Goal: Task Accomplishment & Management: Manage account settings

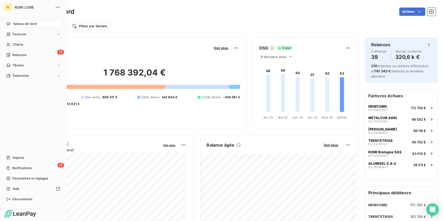
click at [18, 25] on span "Tableau de bord" at bounding box center [24, 24] width 24 height 5
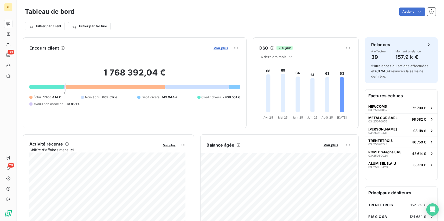
click at [220, 46] on span "Voir plus" at bounding box center [220, 48] width 15 height 4
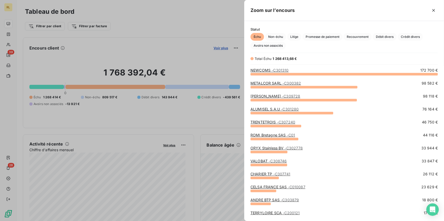
scroll to position [143, 195]
click at [417, 36] on span "Crédit divers" at bounding box center [409, 37] width 25 height 8
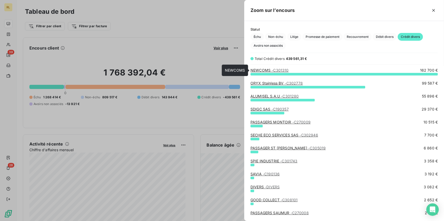
click at [265, 70] on link "NEWCOMS - C301310" at bounding box center [269, 70] width 38 height 4
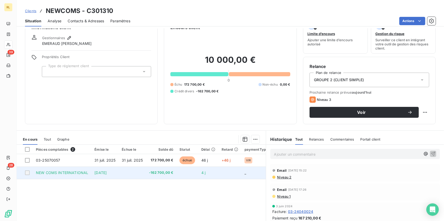
scroll to position [26, 0]
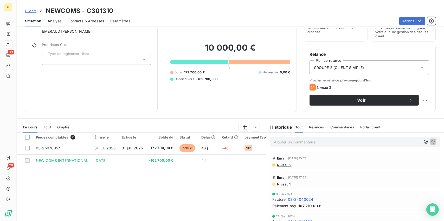
drag, startPoint x: 164, startPoint y: 90, endPoint x: 140, endPoint y: 81, distance: 26.2
click at [164, 90] on div "Encours client 10 000,00 € 0 Échu 172 700,00 € Non-échu 0,00 € Crédit divers -1…" at bounding box center [230, 59] width 133 height 107
click at [41, 91] on div "Informations client Gestionnaires EMERAUD Sylvain Propriétés Client Type de rég…" at bounding box center [91, 59] width 133 height 107
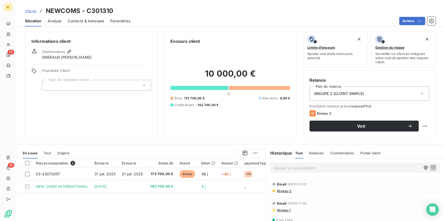
click at [108, 115] on div "Informations client Gestionnaires EMERAUD Sylvain Propriétés Client Type de rég…" at bounding box center [91, 85] width 133 height 107
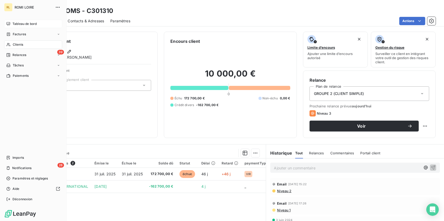
click at [15, 24] on span "Tableau de bord" at bounding box center [24, 24] width 24 height 5
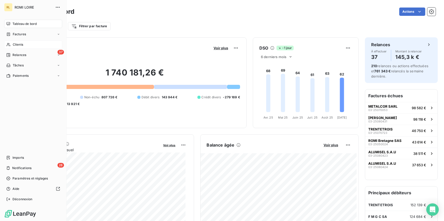
click at [9, 48] on div "Clients" at bounding box center [33, 45] width 58 height 8
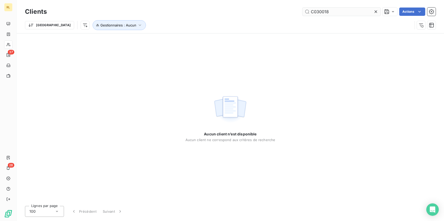
click at [326, 10] on input "C030018" at bounding box center [341, 12] width 78 height 8
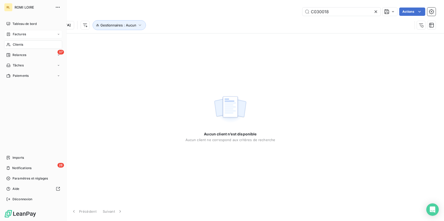
type input "C030018"
click at [19, 35] on span "Factures" at bounding box center [19, 34] width 13 height 5
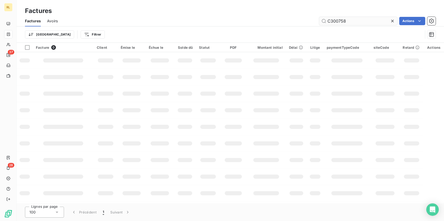
drag, startPoint x: 356, startPoint y: 24, endPoint x: 354, endPoint y: 22, distance: 3.0
click at [355, 24] on input "C300758" at bounding box center [358, 21] width 78 height 8
drag, startPoint x: 354, startPoint y: 19, endPoint x: 318, endPoint y: 2, distance: 40.6
click at [208, 21] on div "C300758 Actions" at bounding box center [249, 21] width 371 height 8
type input "C030018"
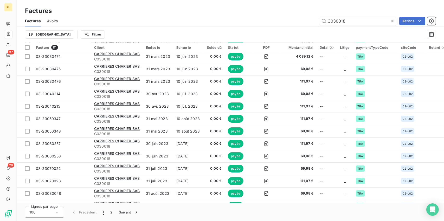
scroll to position [156, 0]
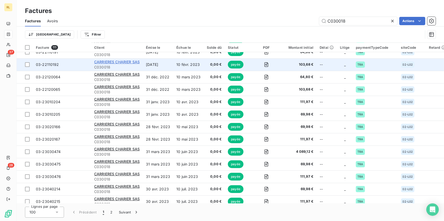
click at [102, 61] on span "CARRIERES CHARIER SAS" at bounding box center [116, 62] width 45 height 4
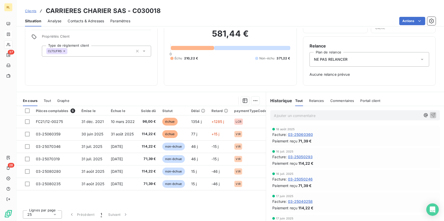
scroll to position [35, 0]
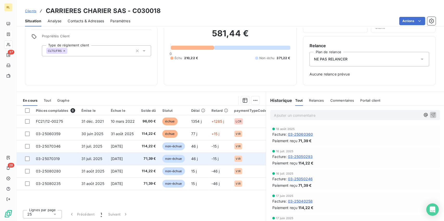
click at [171, 158] on span "non-échue" at bounding box center [173, 159] width 23 height 8
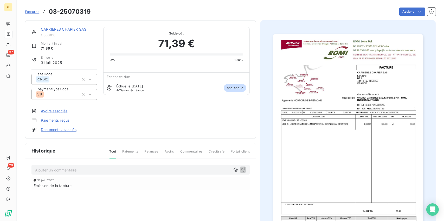
click at [63, 121] on link "Paiements reçus" at bounding box center [55, 120] width 29 height 5
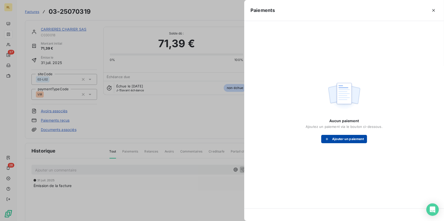
click at [340, 135] on button "Ajouter un paiement" at bounding box center [344, 139] width 46 height 8
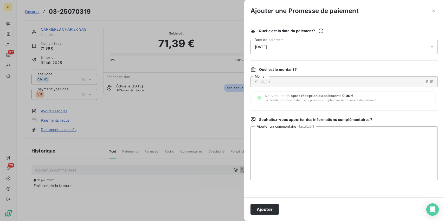
click at [280, 49] on div "16/09/2025" at bounding box center [343, 47] width 187 height 15
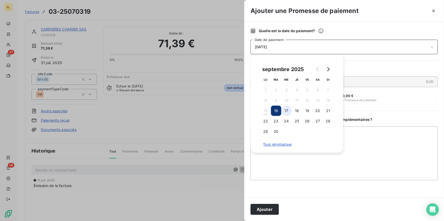
click at [285, 112] on button "17" at bounding box center [286, 111] width 10 height 10
click at [263, 210] on button "Ajouter" at bounding box center [264, 209] width 28 height 11
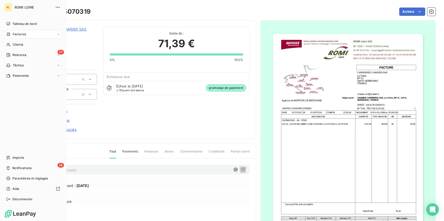
click at [17, 37] on div "Factures" at bounding box center [33, 34] width 58 height 8
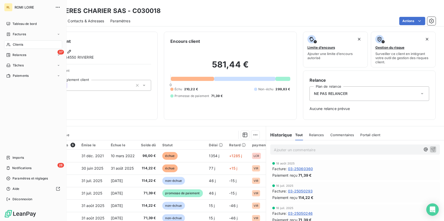
click at [20, 36] on span "Factures" at bounding box center [19, 34] width 13 height 5
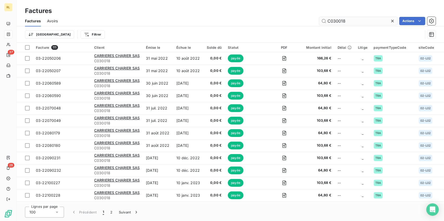
click at [350, 21] on input "C030018" at bounding box center [358, 21] width 78 height 8
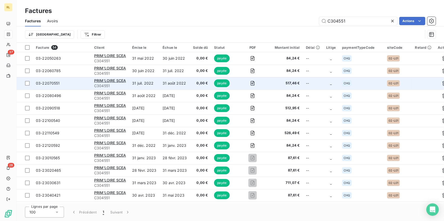
type input "C304551"
click at [62, 78] on td "03-22070551" at bounding box center [62, 83] width 58 height 12
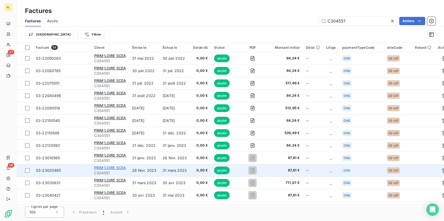
click at [120, 169] on span "PRIM'LOIRE SCEA" at bounding box center [110, 168] width 32 height 4
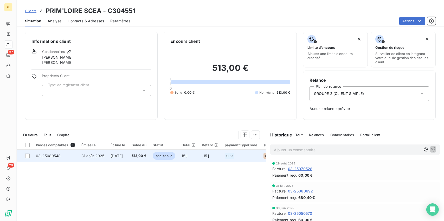
click at [141, 156] on span "513,00 €" at bounding box center [139, 156] width 15 height 5
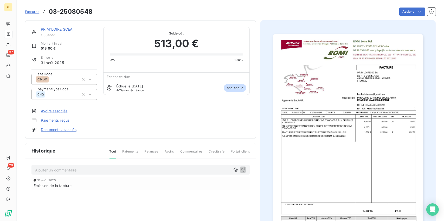
click at [58, 121] on link "Paiements reçus" at bounding box center [55, 120] width 29 height 5
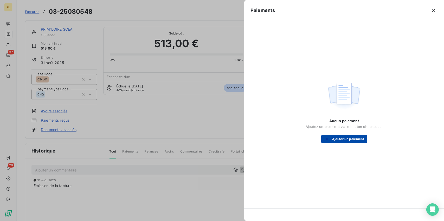
click at [350, 137] on button "Ajouter un paiement" at bounding box center [344, 139] width 46 height 8
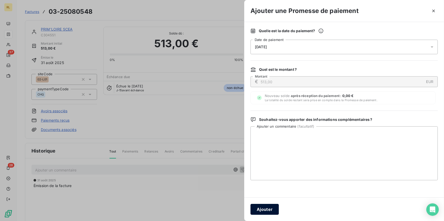
click at [267, 210] on button "Ajouter" at bounding box center [264, 209] width 28 height 11
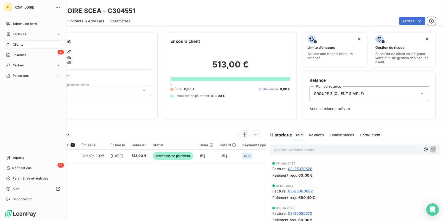
click at [15, 41] on div "Clients" at bounding box center [33, 45] width 58 height 8
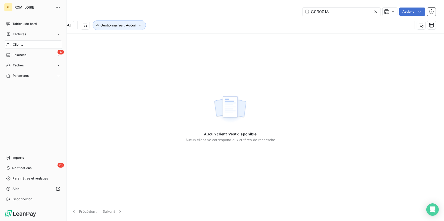
click at [18, 35] on span "Factures" at bounding box center [19, 34] width 13 height 5
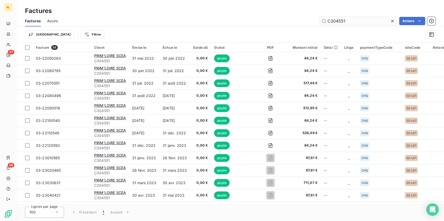
click at [356, 18] on input "C304551" at bounding box center [358, 21] width 78 height 8
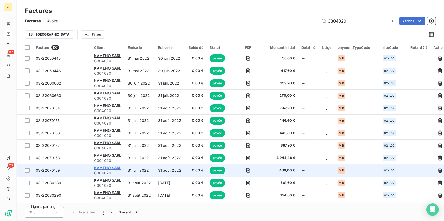
type input "C304020"
click at [102, 169] on span "KAMENO SARL" at bounding box center [107, 168] width 27 height 4
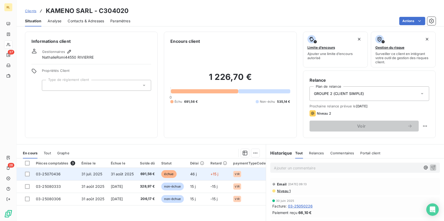
click at [164, 173] on span "échue" at bounding box center [169, 175] width 16 height 8
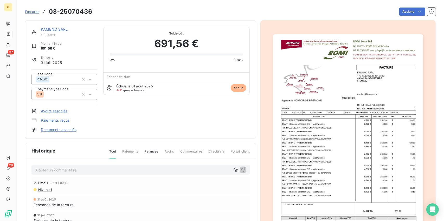
click at [64, 121] on link "Paiements reçus" at bounding box center [55, 120] width 29 height 5
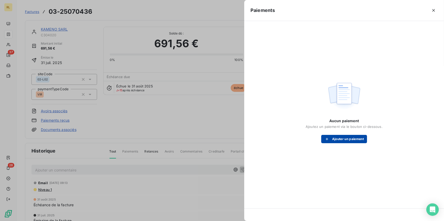
click at [347, 141] on button "Ajouter un paiement" at bounding box center [344, 139] width 46 height 8
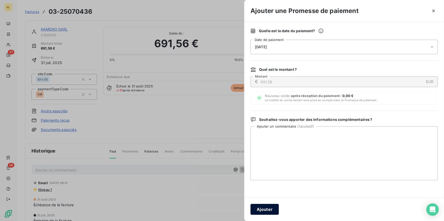
click at [261, 209] on button "Ajouter" at bounding box center [264, 209] width 28 height 11
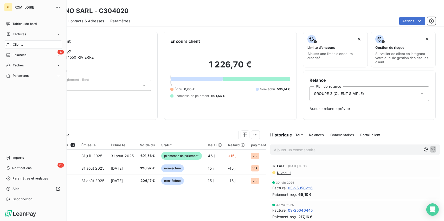
click at [17, 34] on span "Factures" at bounding box center [19, 34] width 13 height 5
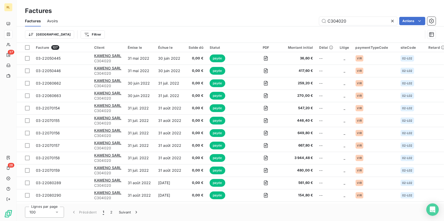
drag, startPoint x: 347, startPoint y: 23, endPoint x: 302, endPoint y: 17, distance: 45.1
click at [302, 17] on div "C304020 Actions" at bounding box center [249, 21] width 371 height 8
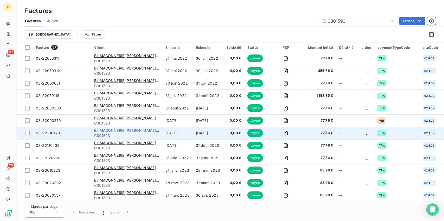
type input "C301593"
click at [116, 130] on span "E.I MACONNERIE DA SILVA REIS SILVERIO" at bounding box center [140, 130] width 93 height 4
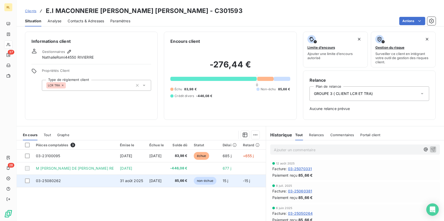
click at [199, 182] on span "non-échue" at bounding box center [205, 181] width 23 height 8
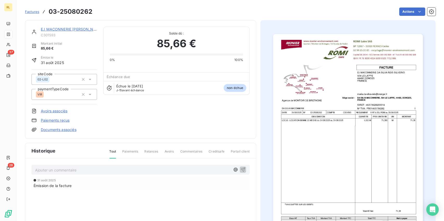
click at [60, 121] on link "Paiements reçus" at bounding box center [55, 120] width 29 height 5
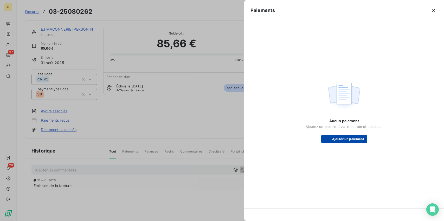
click at [333, 141] on button "Ajouter un paiement" at bounding box center [344, 139] width 46 height 8
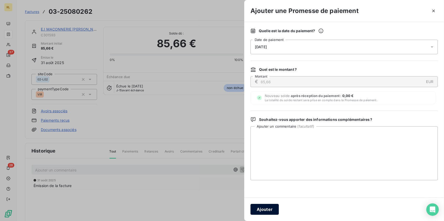
click at [265, 211] on button "Ajouter" at bounding box center [264, 209] width 28 height 11
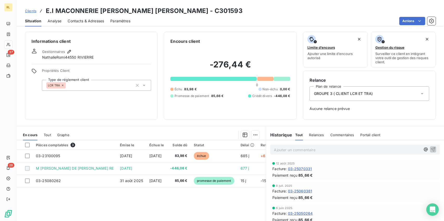
click at [29, 25] on div "Situation" at bounding box center [33, 21] width 16 height 11
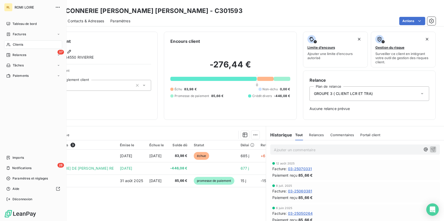
click at [14, 34] on span "Factures" at bounding box center [19, 34] width 13 height 5
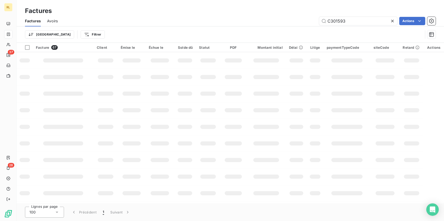
click at [351, 17] on div "Factures Avoirs C301593 Actions" at bounding box center [230, 21] width 427 height 11
click at [351, 17] on input "C301593" at bounding box center [358, 21] width 78 height 8
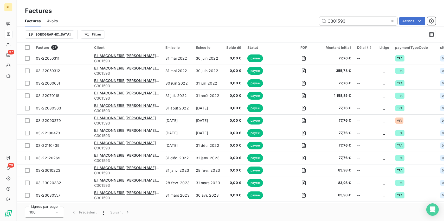
click at [352, 22] on input "C301593" at bounding box center [358, 21] width 78 height 8
click at [348, 21] on input "C301593" at bounding box center [358, 21] width 78 height 8
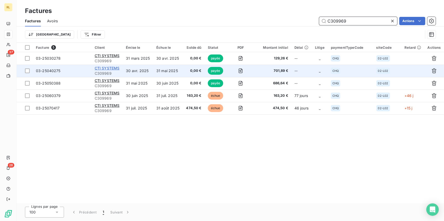
type input "C309969"
click at [97, 68] on span "CTI SYSTEMS" at bounding box center [107, 68] width 25 height 4
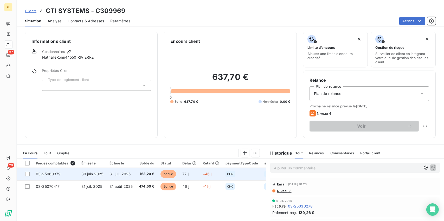
click at [150, 178] on td "163,20 €" at bounding box center [147, 174] width 22 height 12
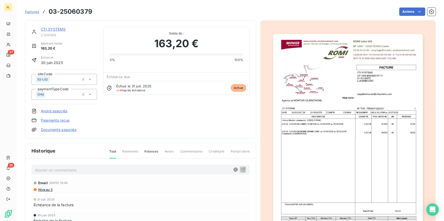
click at [62, 121] on link "Paiements reçus" at bounding box center [55, 120] width 29 height 5
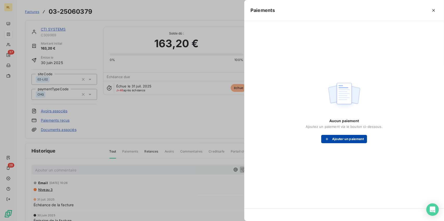
click at [338, 140] on button "Ajouter un paiement" at bounding box center [344, 139] width 46 height 8
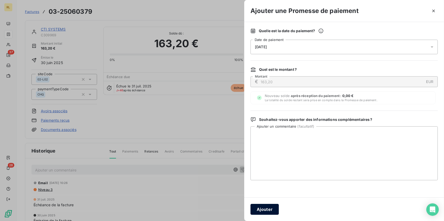
click at [266, 208] on button "Ajouter" at bounding box center [264, 209] width 28 height 11
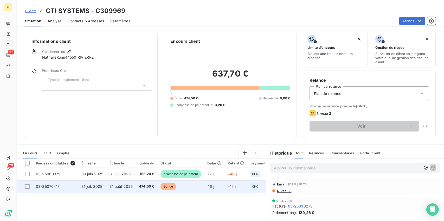
click at [200, 188] on td "échue" at bounding box center [180, 187] width 47 height 12
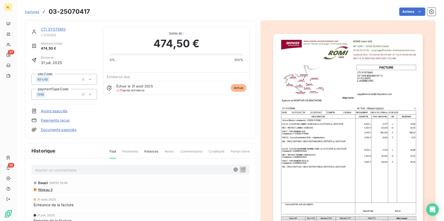
click at [53, 119] on link "Paiements reçus" at bounding box center [55, 120] width 29 height 5
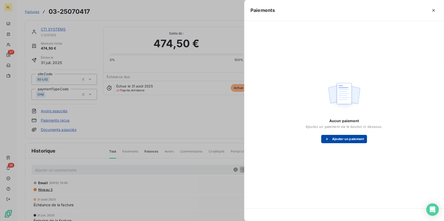
click at [345, 137] on button "Ajouter un paiement" at bounding box center [344, 139] width 46 height 8
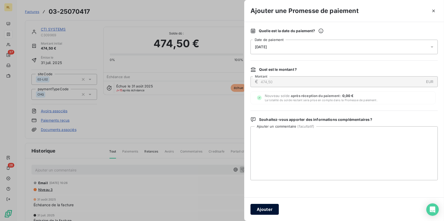
click at [267, 206] on button "Ajouter" at bounding box center [264, 209] width 28 height 11
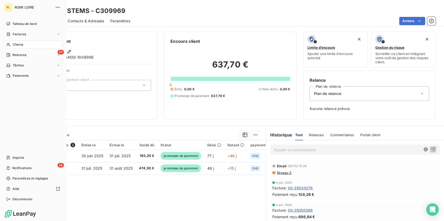
click at [18, 35] on span "Factures" at bounding box center [19, 34] width 13 height 5
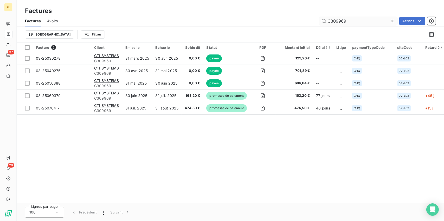
click at [349, 17] on input "C309969" at bounding box center [358, 21] width 78 height 8
click at [231, 20] on div "C309969 Actions" at bounding box center [249, 21] width 371 height 8
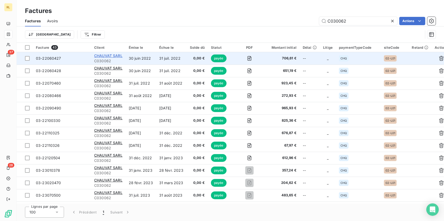
type input "C030062"
click at [109, 57] on span "CHAUVAT SARL" at bounding box center [108, 56] width 28 height 4
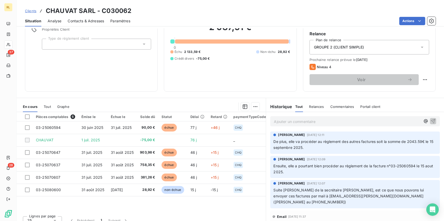
scroll to position [52, 0]
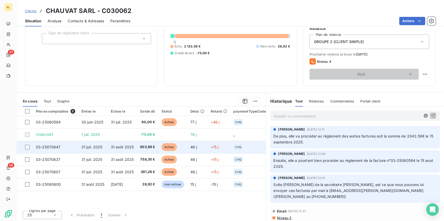
click at [145, 145] on span "903,98 €" at bounding box center [147, 147] width 15 height 5
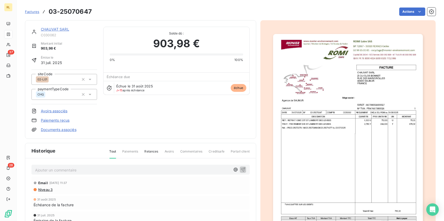
click at [58, 122] on link "Paiements reçus" at bounding box center [55, 120] width 29 height 5
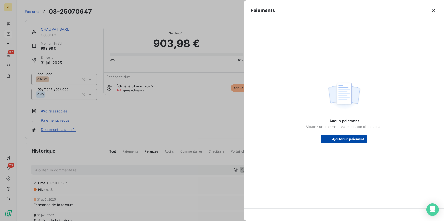
click at [333, 137] on button "Ajouter un paiement" at bounding box center [344, 139] width 46 height 8
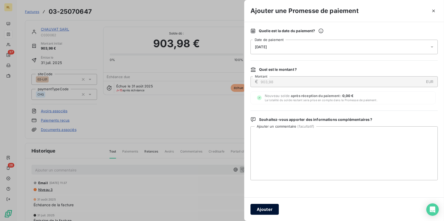
click at [256, 209] on button "Ajouter" at bounding box center [264, 209] width 28 height 11
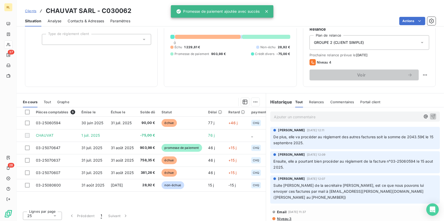
scroll to position [52, 0]
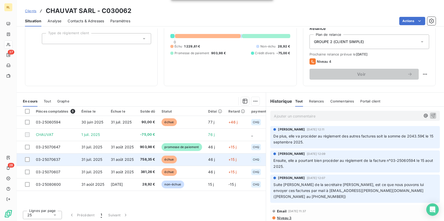
click at [149, 156] on td "758,35 €" at bounding box center [147, 160] width 21 height 12
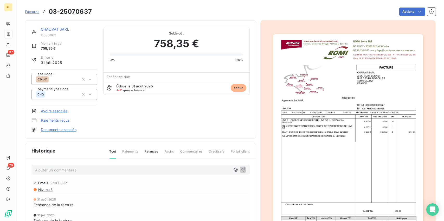
click at [54, 119] on link "Paiements reçus" at bounding box center [55, 120] width 29 height 5
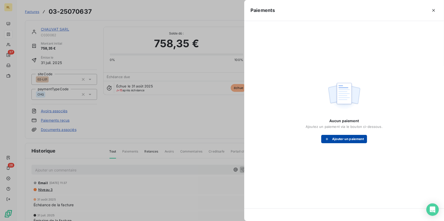
click at [343, 140] on button "Ajouter un paiement" at bounding box center [344, 139] width 46 height 8
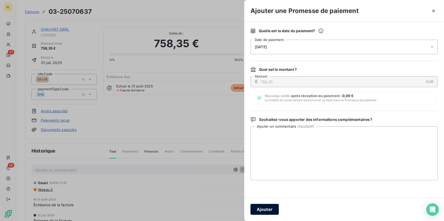
click at [264, 207] on button "Ajouter" at bounding box center [264, 209] width 28 height 11
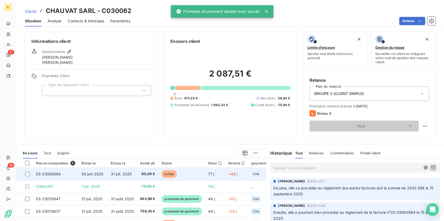
scroll to position [52, 0]
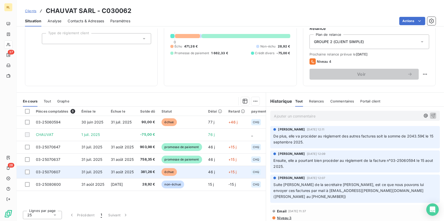
click at [175, 172] on span "échue" at bounding box center [169, 172] width 16 height 8
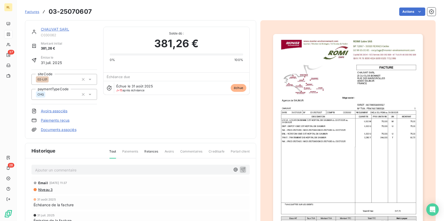
click at [52, 121] on link "Paiements reçus" at bounding box center [55, 120] width 29 height 5
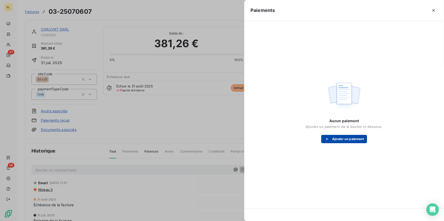
click at [336, 137] on button "Ajouter un paiement" at bounding box center [344, 139] width 46 height 8
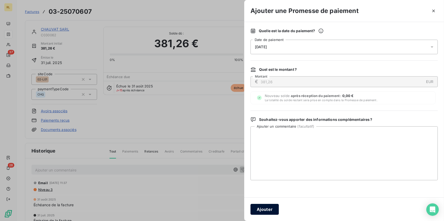
click at [261, 208] on button "Ajouter" at bounding box center [264, 209] width 28 height 11
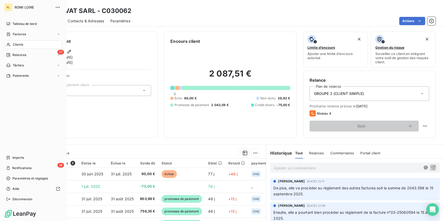
click at [11, 32] on div "Factures" at bounding box center [16, 34] width 20 height 5
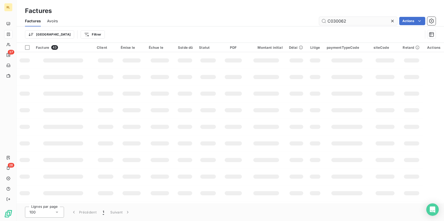
click at [360, 17] on input "C030062" at bounding box center [358, 21] width 78 height 8
type input "C020086"
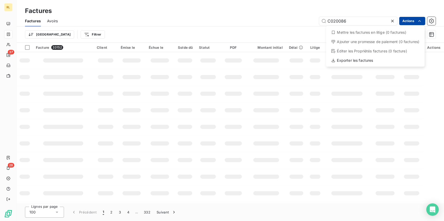
click at [408, 17] on html "RL 37 28 Factures Factures Avoirs C020086 Actions Mettre les factures en litige…" at bounding box center [222, 110] width 444 height 221
click at [161, 15] on html "RL 37 28 Factures Factures Avoirs C020086 Actions Mettre les factures en litige…" at bounding box center [222, 110] width 444 height 221
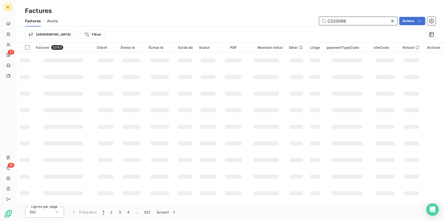
click at [355, 21] on input "C020086" at bounding box center [358, 21] width 78 height 8
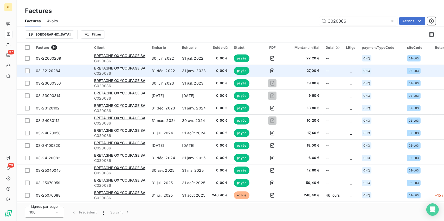
click at [110, 65] on td "BRETAGNE OXYCOUPAGE SA C020086" at bounding box center [119, 71] width 57 height 12
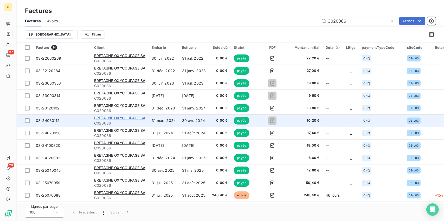
click at [110, 119] on span "BRETAGNE OXYCOUPAGE SA" at bounding box center [119, 118] width 51 height 4
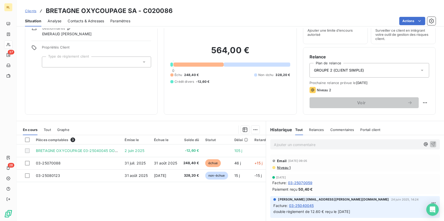
scroll to position [52, 0]
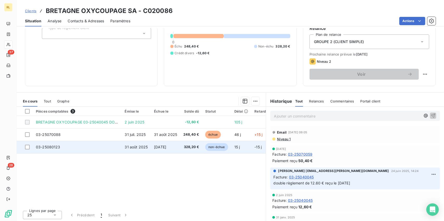
click at [213, 145] on span "non-échue" at bounding box center [216, 147] width 23 height 8
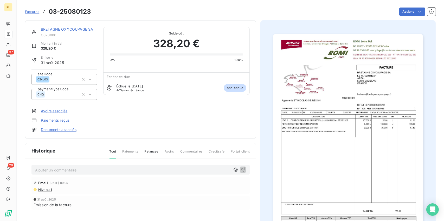
click at [46, 121] on link "Paiements reçus" at bounding box center [55, 120] width 29 height 5
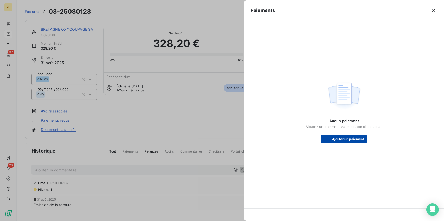
click at [346, 142] on button "Ajouter un paiement" at bounding box center [344, 139] width 46 height 8
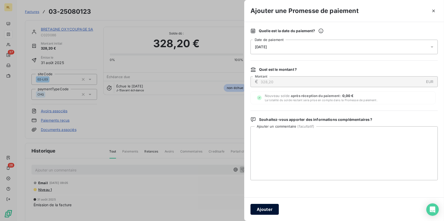
click at [260, 204] on button "Ajouter" at bounding box center [264, 209] width 28 height 11
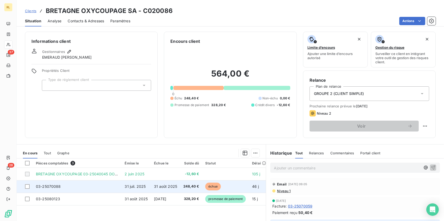
click at [217, 186] on span "échue" at bounding box center [213, 187] width 16 height 8
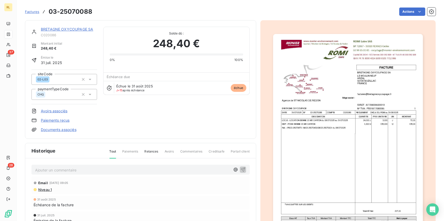
click at [47, 121] on link "Paiements reçus" at bounding box center [55, 120] width 29 height 5
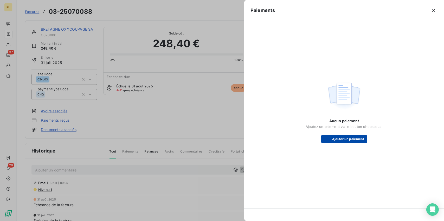
click at [335, 136] on button "Ajouter un paiement" at bounding box center [344, 139] width 46 height 8
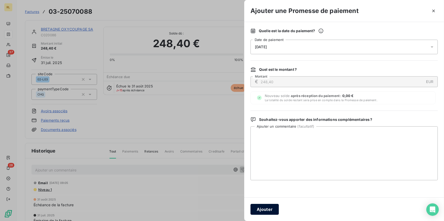
click at [262, 205] on button "Ajouter" at bounding box center [264, 209] width 28 height 11
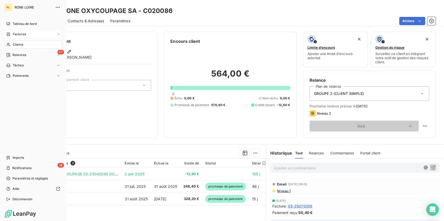
click at [22, 33] on span "Factures" at bounding box center [19, 34] width 13 height 5
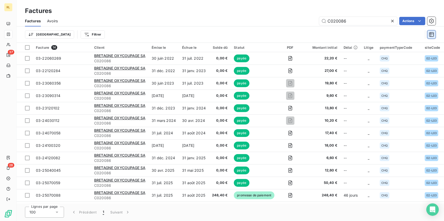
drag, startPoint x: 356, startPoint y: 21, endPoint x: 433, endPoint y: 30, distance: 77.5
click at [324, 22] on input "C020086" at bounding box center [358, 21] width 78 height 8
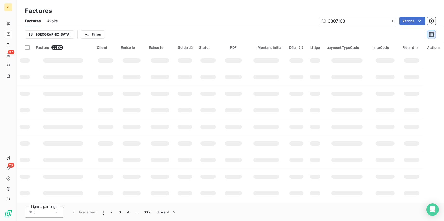
type input "C307103"
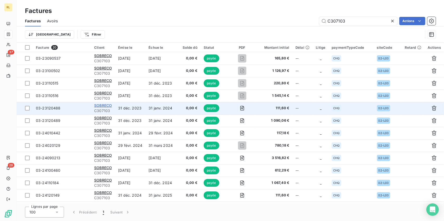
click at [108, 107] on span "SOBRECO" at bounding box center [103, 105] width 18 height 4
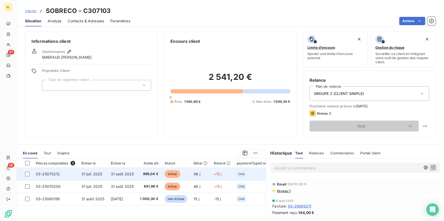
click at [127, 175] on span "31 août 2025" at bounding box center [122, 174] width 23 height 4
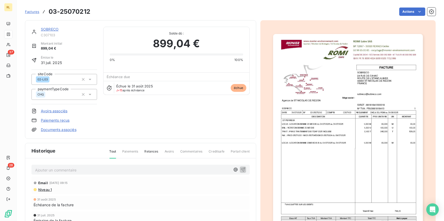
click at [56, 120] on link "Paiements reçus" at bounding box center [55, 120] width 29 height 5
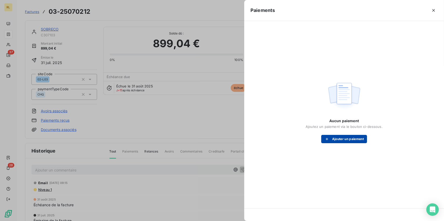
click at [344, 138] on button "Ajouter un paiement" at bounding box center [344, 139] width 46 height 8
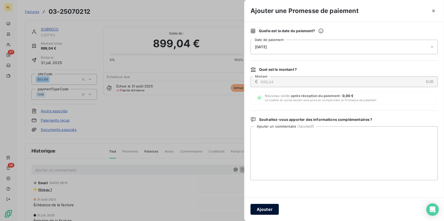
click at [264, 212] on button "Ajouter" at bounding box center [264, 209] width 28 height 11
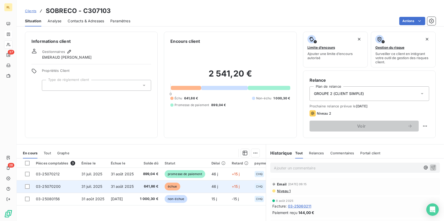
click at [148, 186] on span "641,86 €" at bounding box center [149, 186] width 18 height 5
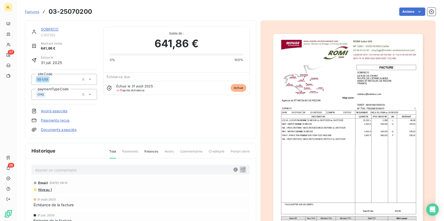
click at [64, 121] on link "Paiements reçus" at bounding box center [55, 120] width 29 height 5
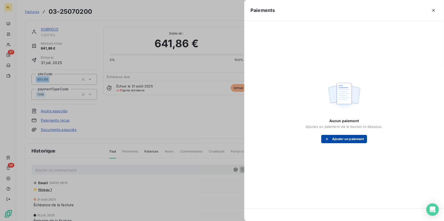
click at [342, 142] on button "Ajouter un paiement" at bounding box center [344, 139] width 46 height 8
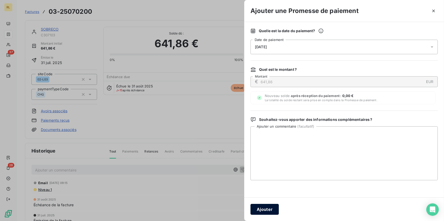
click at [265, 206] on button "Ajouter" at bounding box center [264, 209] width 28 height 11
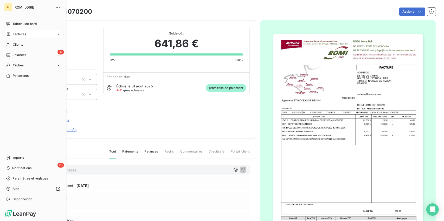
click at [18, 36] on span "Factures" at bounding box center [19, 34] width 13 height 5
click at [19, 35] on span "Factures" at bounding box center [19, 34] width 13 height 5
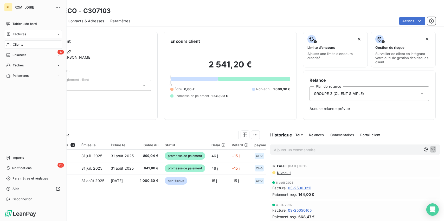
click at [19, 33] on span "Factures" at bounding box center [19, 34] width 13 height 5
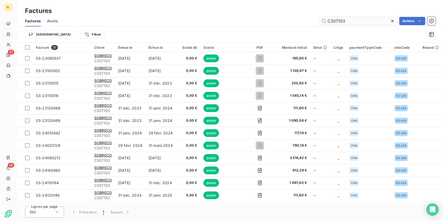
click at [353, 19] on input "C307103" at bounding box center [358, 21] width 78 height 8
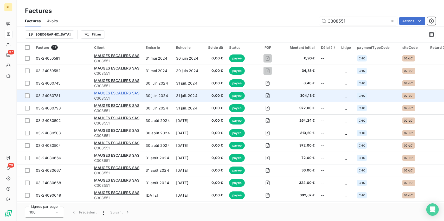
type input "C308551"
click at [99, 93] on span "MAUGES ESCALIERS SAS" at bounding box center [116, 93] width 45 height 4
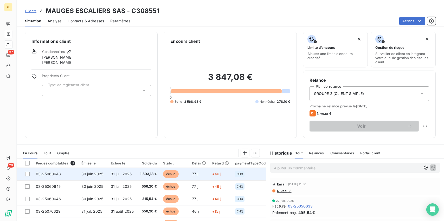
click at [149, 174] on span "1 503,18 €" at bounding box center [148, 174] width 17 height 5
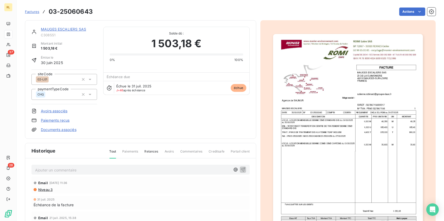
click at [68, 119] on link "Paiements reçus" at bounding box center [55, 120] width 29 height 5
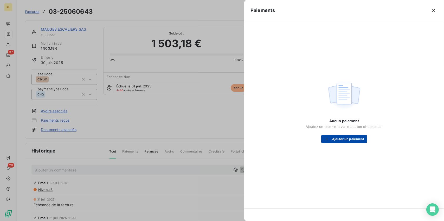
click at [325, 138] on icon "button" at bounding box center [326, 139] width 5 height 5
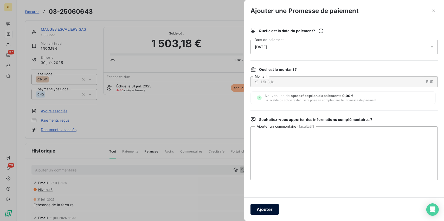
click at [257, 207] on button "Ajouter" at bounding box center [264, 209] width 28 height 11
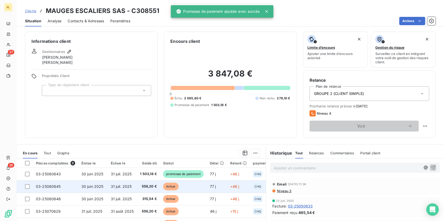
click at [159, 185] on td "556,20 €" at bounding box center [148, 187] width 23 height 12
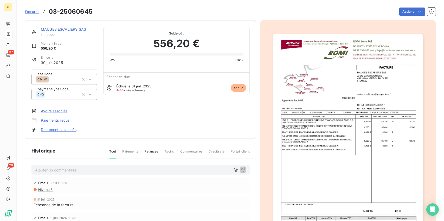
click at [64, 120] on link "Paiements reçus" at bounding box center [55, 120] width 29 height 5
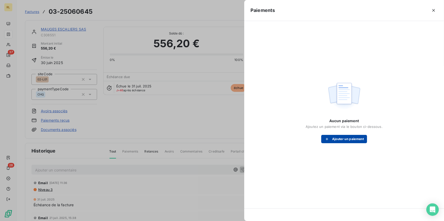
click at [338, 140] on button "Ajouter un paiement" at bounding box center [344, 139] width 46 height 8
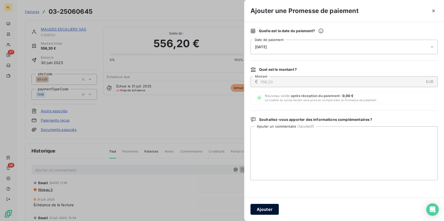
click at [264, 209] on button "Ajouter" at bounding box center [264, 209] width 28 height 11
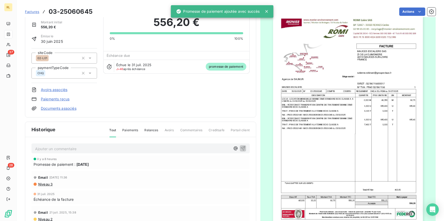
scroll to position [51, 0]
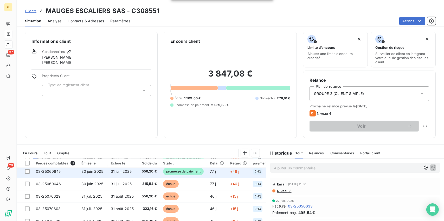
scroll to position [23, 0]
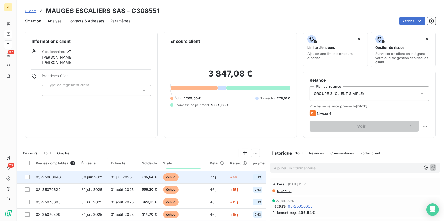
click at [152, 177] on span "315,54 €" at bounding box center [148, 177] width 17 height 5
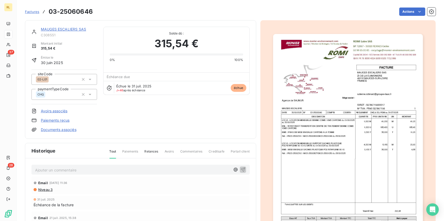
click at [49, 119] on link "Paiements reçus" at bounding box center [55, 120] width 29 height 5
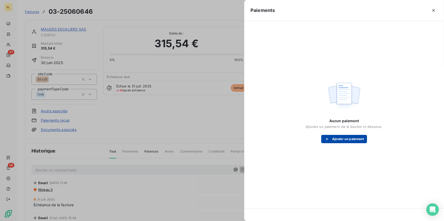
click at [339, 139] on button "Ajouter un paiement" at bounding box center [344, 139] width 46 height 8
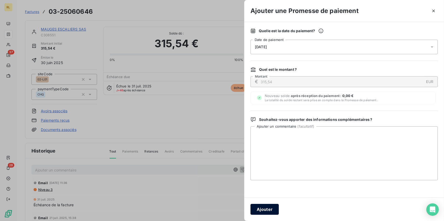
click at [262, 210] on button "Ajouter" at bounding box center [264, 209] width 28 height 11
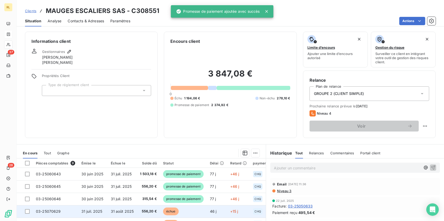
click at [151, 212] on span "556,20 €" at bounding box center [148, 211] width 17 height 5
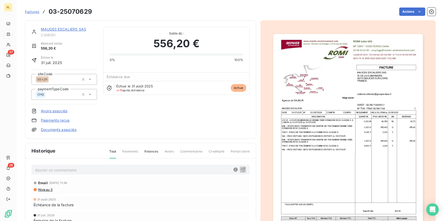
click at [57, 118] on link "Paiements reçus" at bounding box center [55, 120] width 29 height 5
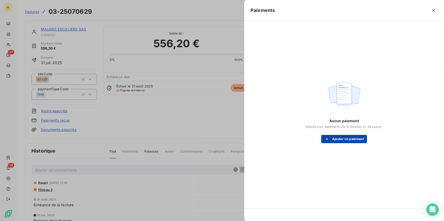
click at [341, 138] on button "Ajouter un paiement" at bounding box center [344, 139] width 46 height 8
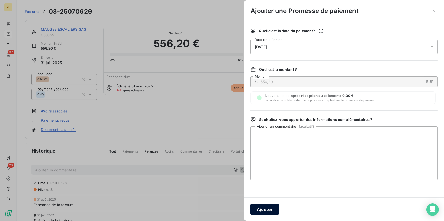
click at [264, 208] on button "Ajouter" at bounding box center [264, 209] width 28 height 11
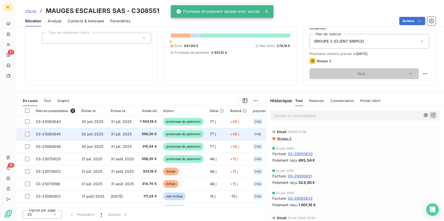
scroll to position [53, 0]
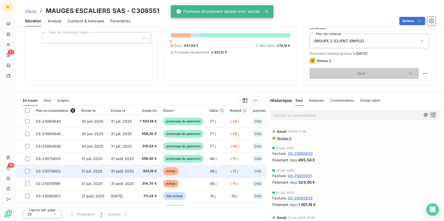
click at [180, 167] on td "échue" at bounding box center [183, 171] width 47 height 12
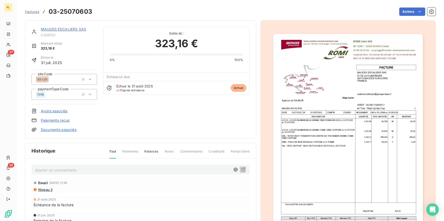
click at [59, 121] on link "Paiements reçus" at bounding box center [55, 120] width 29 height 5
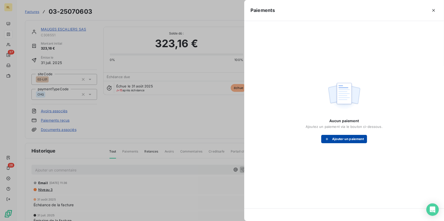
click at [347, 142] on button "Ajouter un paiement" at bounding box center [344, 139] width 46 height 8
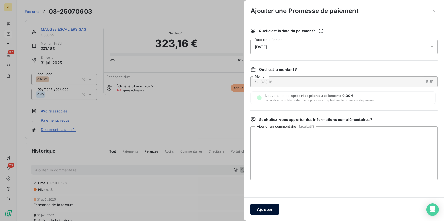
click at [272, 207] on button "Ajouter" at bounding box center [264, 209] width 28 height 11
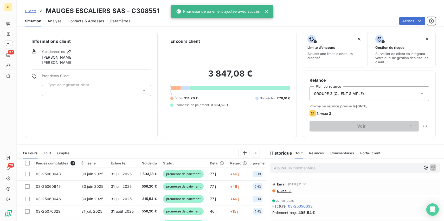
scroll to position [52, 0]
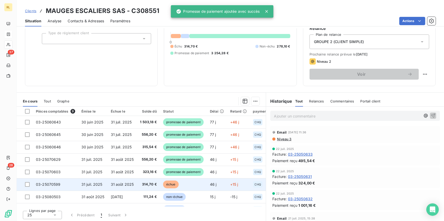
click at [180, 181] on td "échue" at bounding box center [183, 185] width 47 height 12
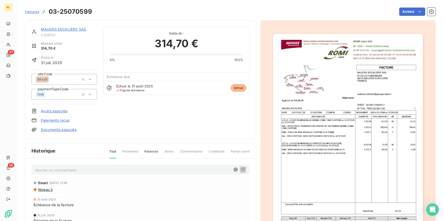
click at [58, 120] on link "Paiements reçus" at bounding box center [55, 120] width 29 height 5
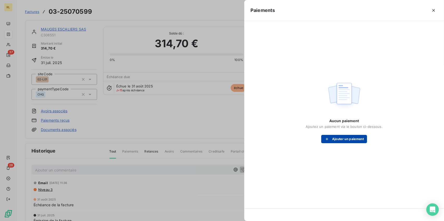
click at [339, 136] on button "Ajouter un paiement" at bounding box center [344, 139] width 46 height 8
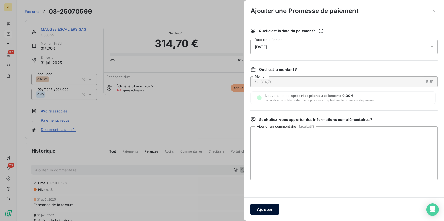
click at [265, 207] on button "Ajouter" at bounding box center [264, 209] width 28 height 11
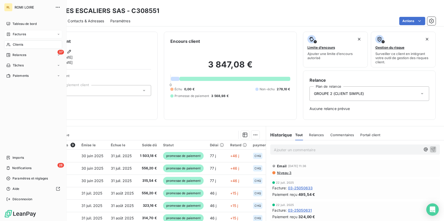
click at [21, 34] on span "Factures" at bounding box center [19, 34] width 13 height 5
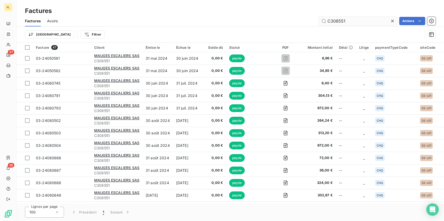
click at [348, 20] on input "C308551" at bounding box center [358, 21] width 78 height 8
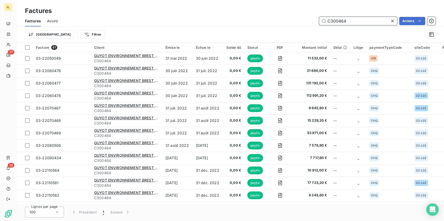
click at [365, 22] on input "C300464" at bounding box center [358, 21] width 78 height 8
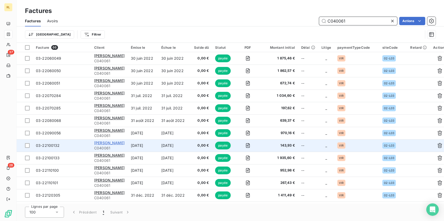
type input "C040061"
click at [108, 144] on span "Menuiserie DANILO - GLENAC" at bounding box center [109, 143] width 30 height 4
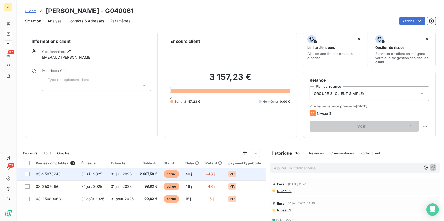
click at [169, 171] on span "échue" at bounding box center [171, 175] width 16 height 8
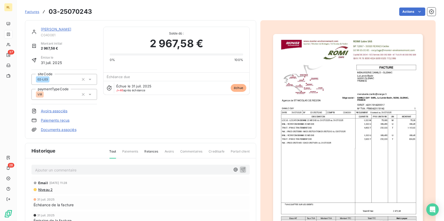
click at [58, 122] on link "Paiements reçus" at bounding box center [55, 120] width 29 height 5
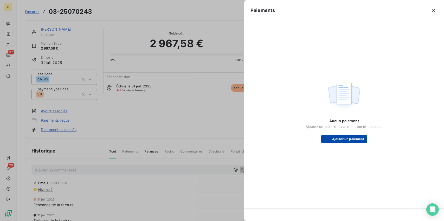
click at [345, 141] on button "Ajouter un paiement" at bounding box center [344, 139] width 46 height 8
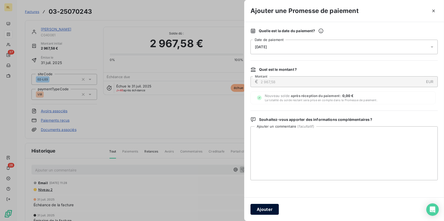
click at [264, 207] on button "Ajouter" at bounding box center [264, 209] width 28 height 11
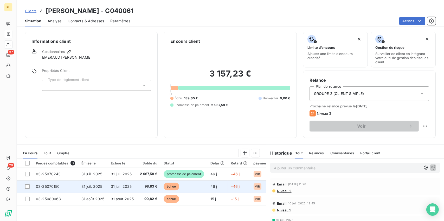
click at [174, 190] on span "échue" at bounding box center [171, 187] width 16 height 8
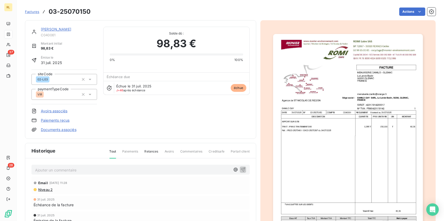
click at [60, 122] on link "Paiements reçus" at bounding box center [55, 120] width 29 height 5
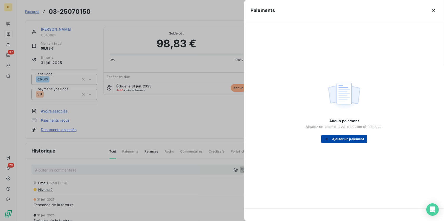
click at [334, 139] on button "Ajouter un paiement" at bounding box center [344, 139] width 46 height 8
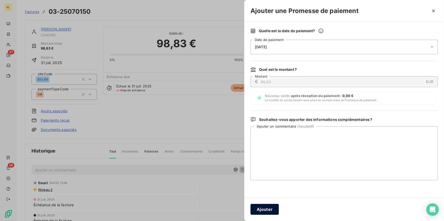
click at [264, 210] on button "Ajouter" at bounding box center [264, 209] width 28 height 11
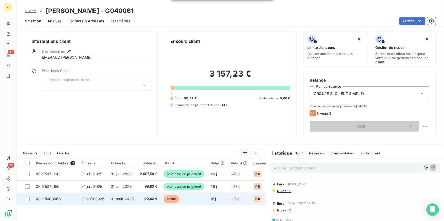
click at [144, 200] on span "90,82 €" at bounding box center [148, 199] width 17 height 5
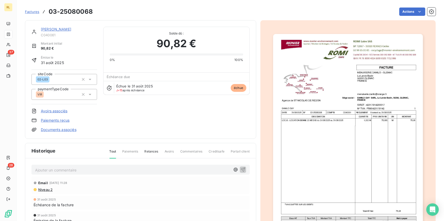
click at [59, 118] on link "Paiements reçus" at bounding box center [55, 120] width 29 height 5
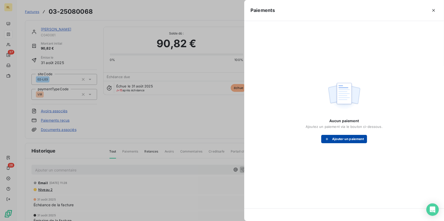
click at [346, 140] on button "Ajouter un paiement" at bounding box center [344, 139] width 46 height 8
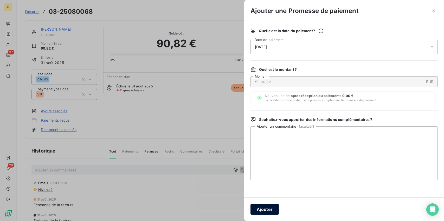
click at [254, 210] on button "Ajouter" at bounding box center [264, 209] width 28 height 11
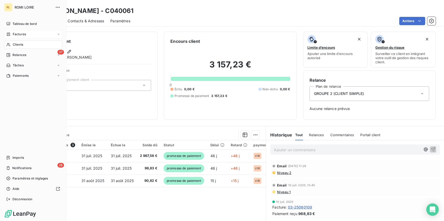
click at [16, 35] on span "Factures" at bounding box center [19, 34] width 13 height 5
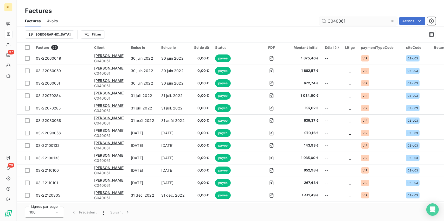
click at [362, 21] on input "C040061" at bounding box center [358, 21] width 78 height 8
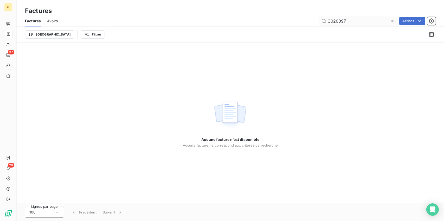
click at [353, 22] on input "C020097" at bounding box center [358, 21] width 78 height 8
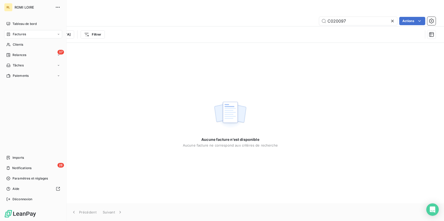
click at [13, 36] on span "Factures" at bounding box center [19, 34] width 13 height 5
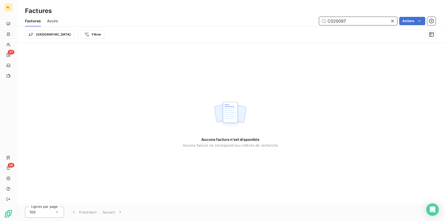
click at [354, 23] on input "C020097" at bounding box center [358, 21] width 78 height 8
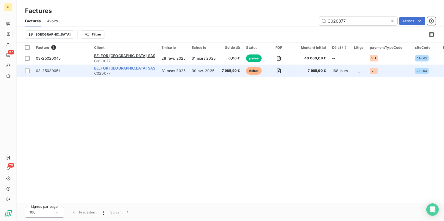
type input "C020077"
click at [99, 68] on span "BELFOR FRANCE SAS" at bounding box center [124, 68] width 61 height 4
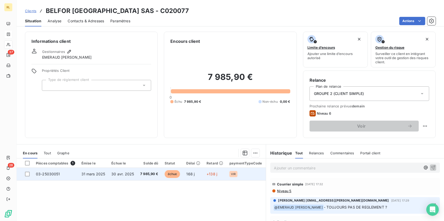
click at [231, 175] on span "VIR" at bounding box center [233, 174] width 5 height 3
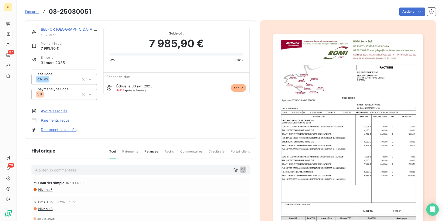
click at [63, 122] on link "Paiements reçus" at bounding box center [55, 120] width 29 height 5
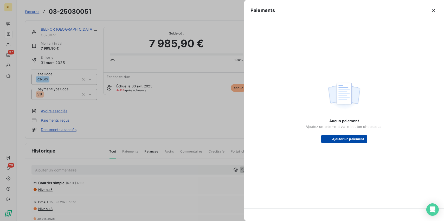
click at [330, 138] on div "button" at bounding box center [328, 139] width 8 height 5
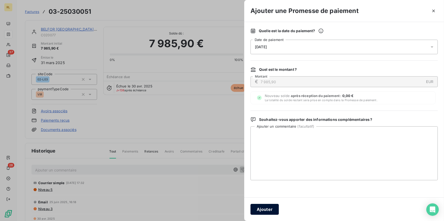
click at [272, 206] on button "Ajouter" at bounding box center [264, 209] width 28 height 11
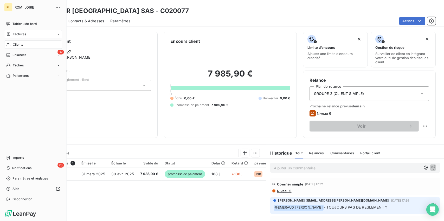
click at [18, 37] on div "Factures" at bounding box center [33, 34] width 58 height 8
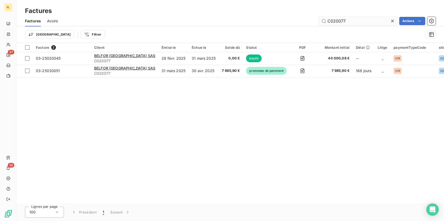
click at [350, 23] on input "C020077" at bounding box center [358, 21] width 78 height 8
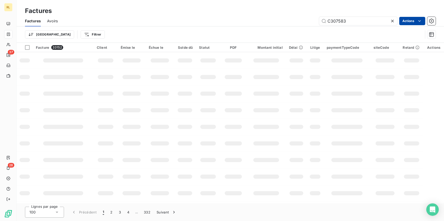
type input "C307583"
click at [405, 18] on html "RL 37 28 Factures Factures Avoirs C307583 Actions Trier Filtrer Facture 33152 C…" at bounding box center [222, 110] width 444 height 221
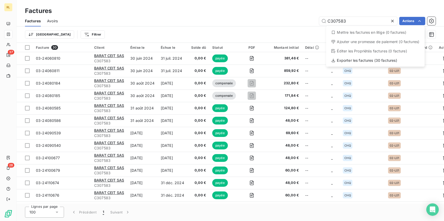
click at [246, 30] on html "RL 37 28 Factures Factures Avoirs C307583 Actions Mettre les factures en litige…" at bounding box center [222, 110] width 444 height 221
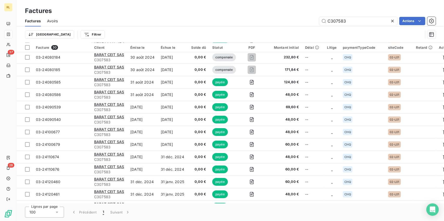
scroll to position [130, 0]
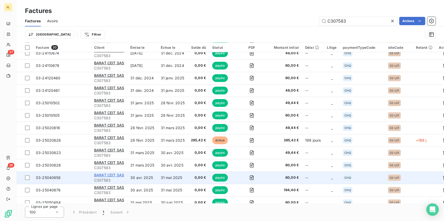
click at [102, 176] on span "BARAT CEIT SAS" at bounding box center [109, 175] width 30 height 4
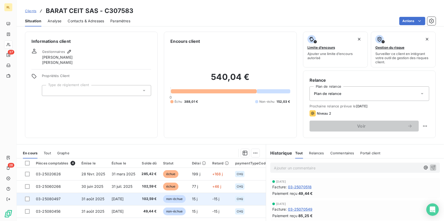
scroll to position [26, 0]
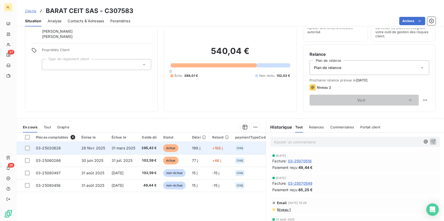
click at [147, 147] on span "285,42 €" at bounding box center [148, 148] width 15 height 5
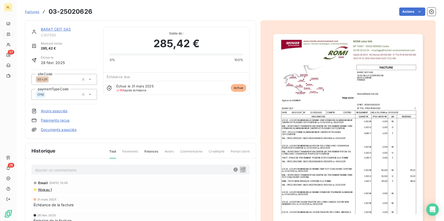
click at [58, 120] on link "Paiements reçus" at bounding box center [55, 120] width 29 height 5
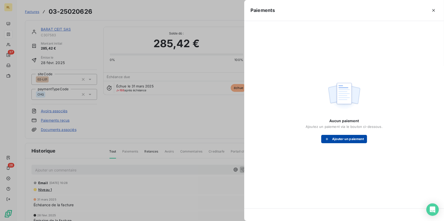
click at [339, 138] on button "Ajouter un paiement" at bounding box center [344, 139] width 46 height 8
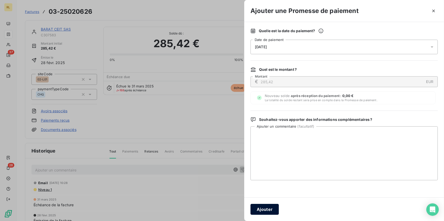
click at [272, 209] on button "Ajouter" at bounding box center [264, 209] width 28 height 11
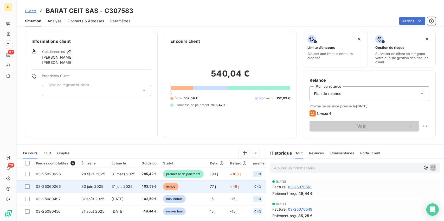
click at [175, 183] on span "échue" at bounding box center [171, 187] width 16 height 8
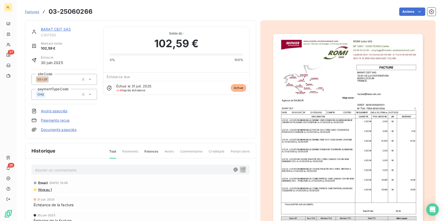
click at [48, 119] on link "Paiements reçus" at bounding box center [55, 120] width 29 height 5
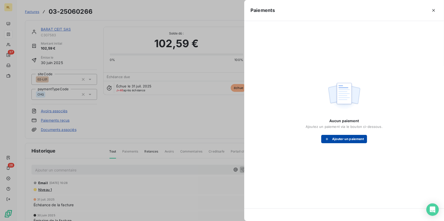
click at [352, 139] on button "Ajouter un paiement" at bounding box center [344, 139] width 46 height 8
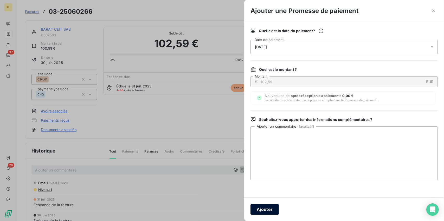
click at [262, 207] on button "Ajouter" at bounding box center [264, 209] width 28 height 11
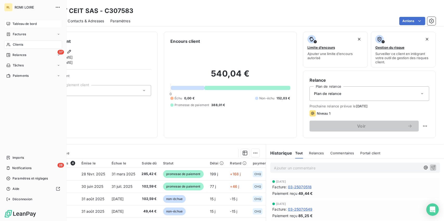
click at [12, 24] on div "Tableau de bord" at bounding box center [33, 24] width 58 height 8
